Goal: Information Seeking & Learning: Find contact information

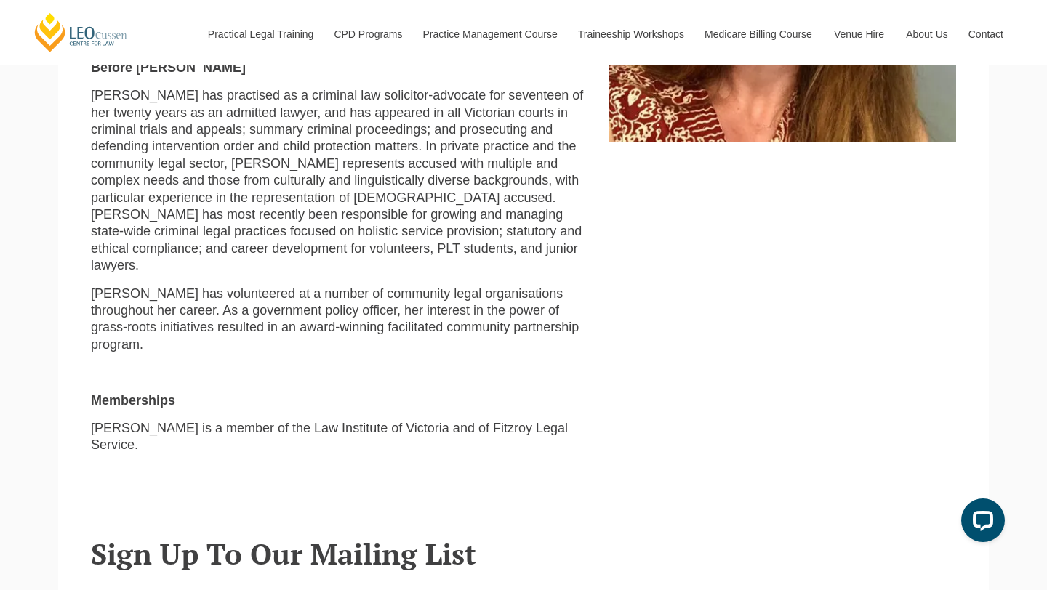
scroll to position [715, 0]
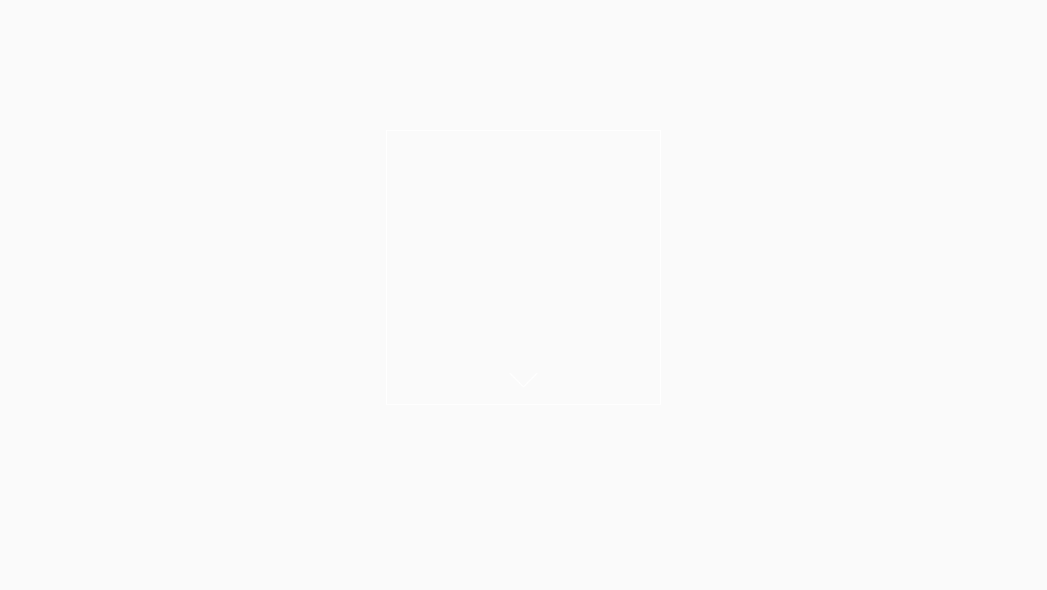
click at [567, 244] on h1 "[PERSON_NAME]" at bounding box center [524, 259] width 252 height 32
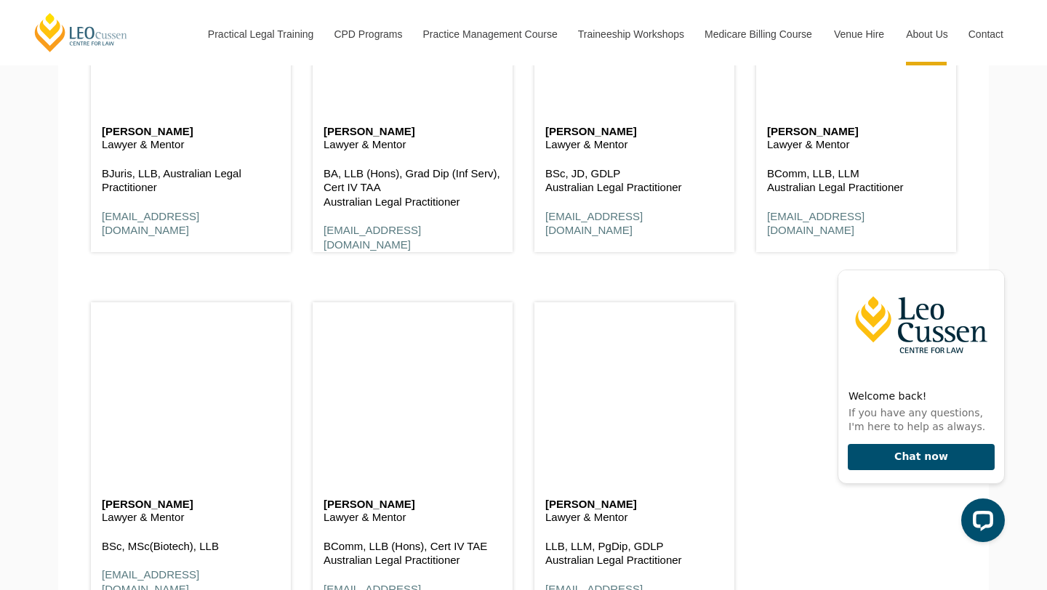
scroll to position [3179, 0]
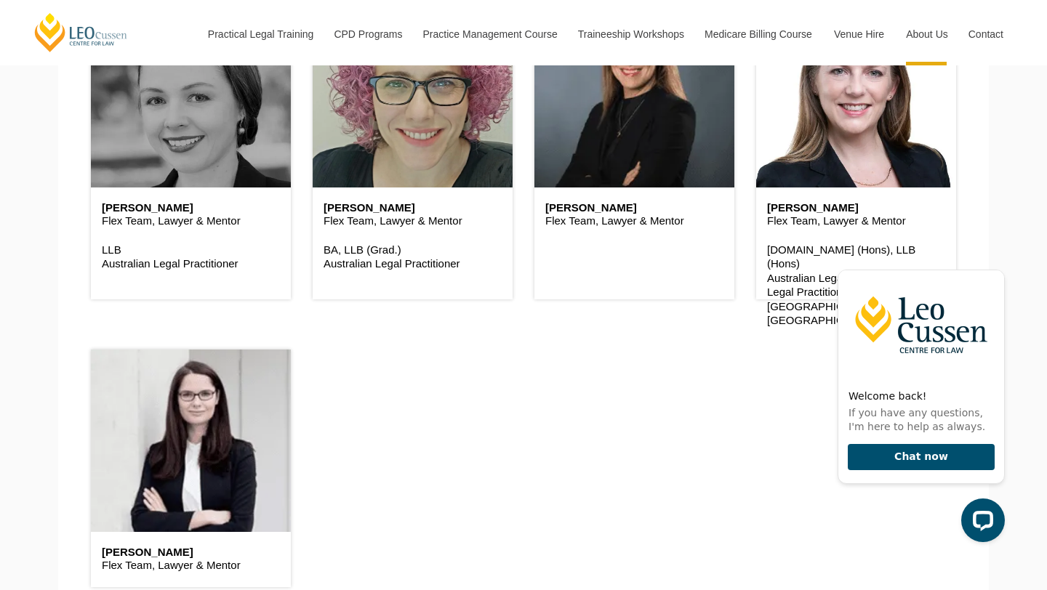
click at [773, 435] on div "Flex Team Bernadette Boss Flex Team, Lawyer & Mentor Brad Wright Flex Team, Law…" at bounding box center [523, 145] width 887 height 919
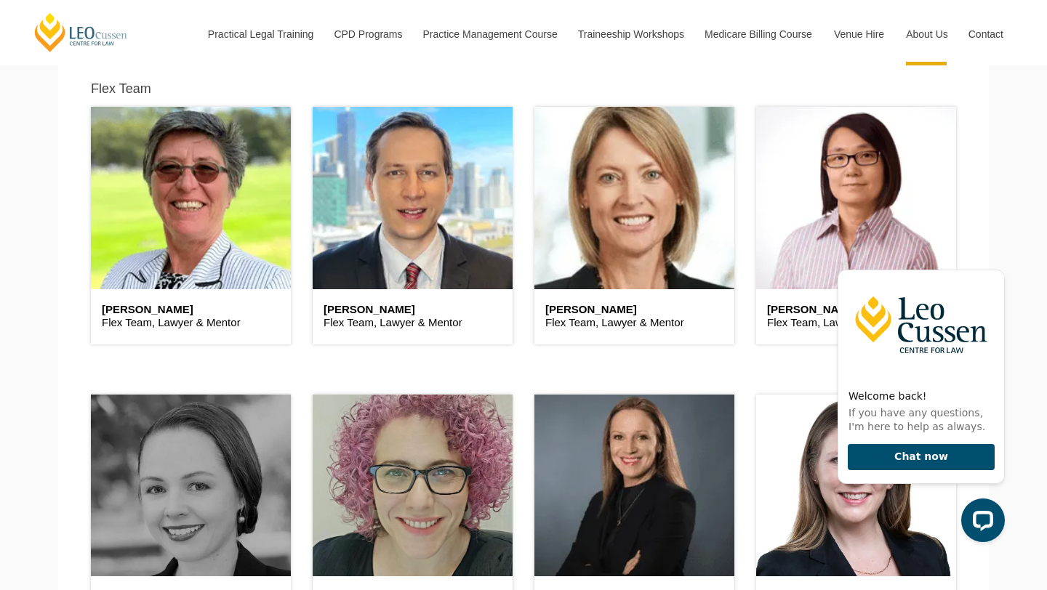
scroll to position [3711, 0]
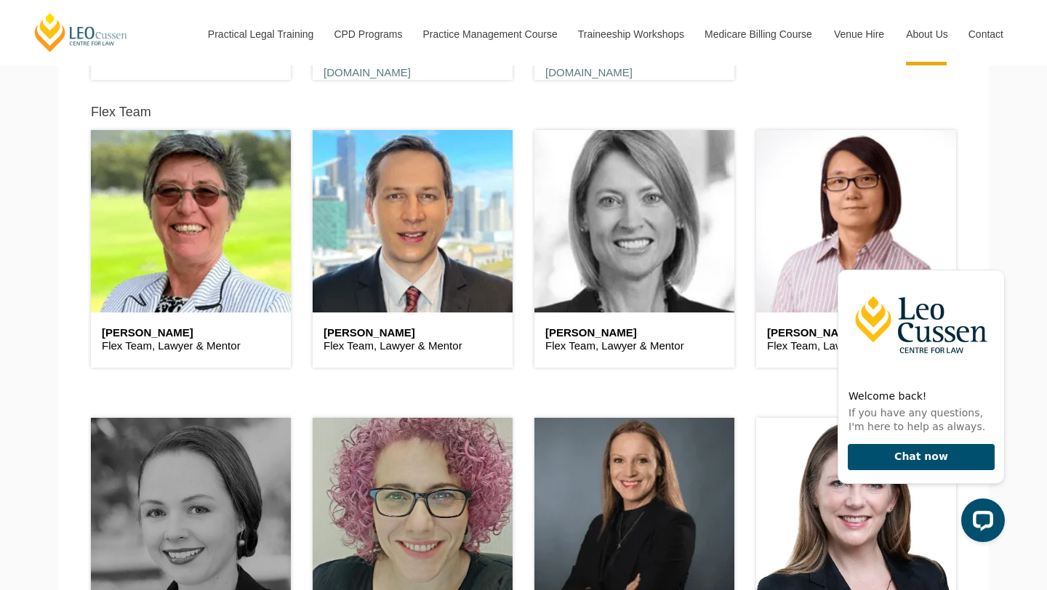
click at [659, 234] on header at bounding box center [634, 221] width 200 height 182
click at [577, 289] on header at bounding box center [634, 221] width 200 height 182
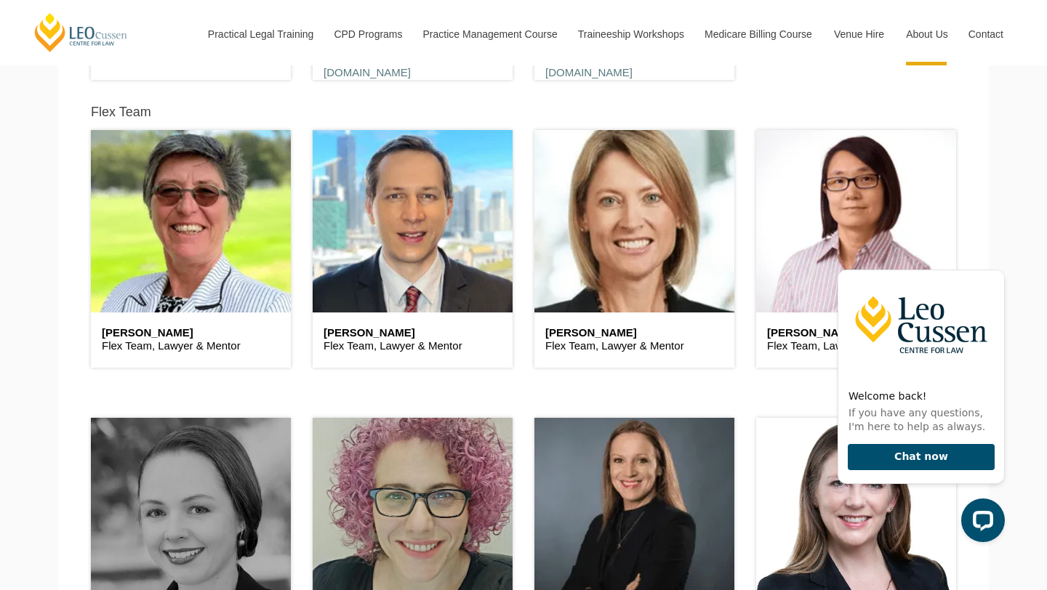
click at [568, 337] on h6 "Catie Robins" at bounding box center [634, 333] width 178 height 12
click at [560, 332] on h6 "Catie Robins" at bounding box center [634, 333] width 178 height 12
copy div "Catie Robins"
